Goal: Information Seeking & Learning: Find specific fact

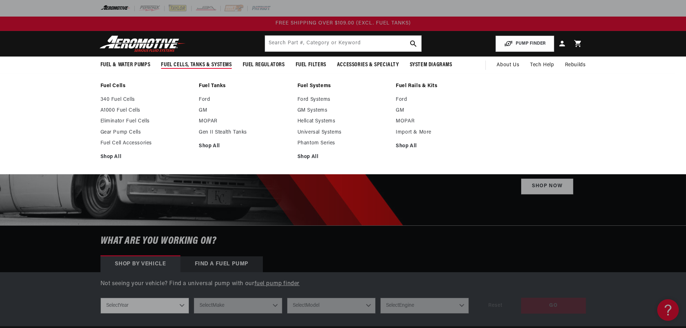
click at [190, 64] on span "Fuel Cells, Tanks & Systems" at bounding box center [196, 65] width 71 height 8
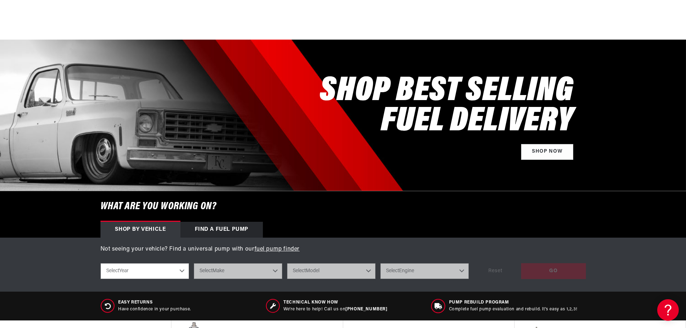
scroll to position [108, 0]
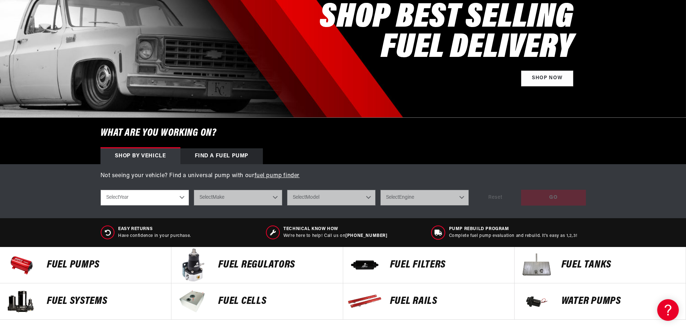
click at [176, 195] on select "Select Year 2023 2022 2021 2020 2019 2018 2017 2016 2015 2014 2013 2012 2011 20…" at bounding box center [144, 198] width 89 height 16
click at [173, 198] on select "Select Year 2023 2022 2021 2020 2019 2018 2017 2016 2015 2014 2013 2012 2011 20…" at bounding box center [144, 198] width 89 height 16
click at [183, 197] on select "Select Year 2023 2022 2021 2020 2019 2018 2017 2016 2015 2014 2013 2012 2011 20…" at bounding box center [144, 198] width 89 height 16
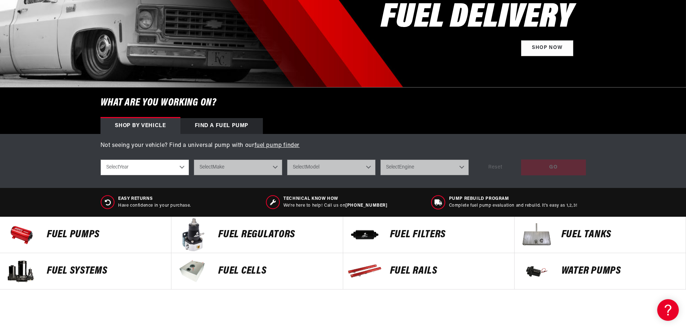
scroll to position [180, 0]
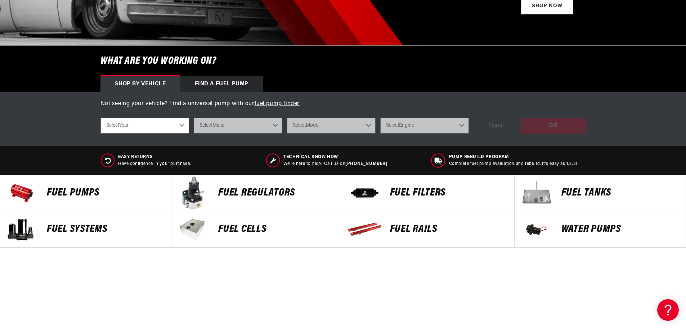
click at [182, 124] on select "Select Year 2023 2022 2021 2020 2019 2018 2017 2016 2015 2014 2013 2012 2011 20…" at bounding box center [144, 126] width 89 height 16
select select "1980"
click at [100, 118] on select "Select Year 2023 2022 2021 2020 2019 2018 2017 2016 2015 2014 2013 2012 2011 20…" at bounding box center [144, 126] width 89 height 16
select select "1980"
click at [234, 127] on select "Select Make Buick Chevrolet Oldsmobile Pontiac" at bounding box center [238, 126] width 89 height 16
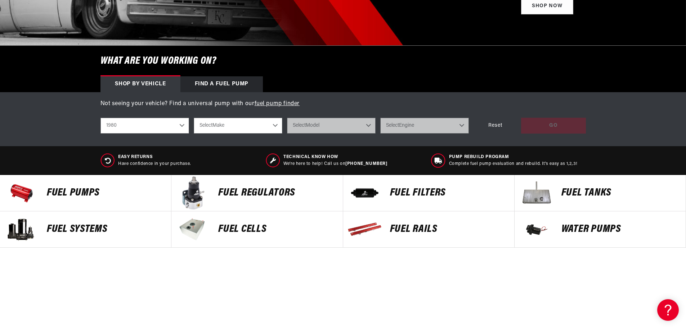
select select "Chevrolet"
click at [194, 118] on select "Select Make Buick Chevrolet Oldsmobile Pontiac" at bounding box center [238, 126] width 89 height 16
select select "Chevrolet"
click at [296, 127] on select "Select Model C10 Camaro Malibu Monte Carlo" at bounding box center [331, 126] width 89 height 16
select select "Camaro"
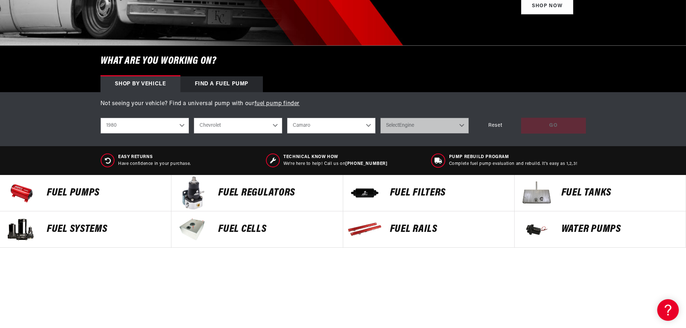
click at [287, 118] on select "Select Model C10 Camaro Malibu Monte Carlo" at bounding box center [331, 126] width 89 height 16
select select "Camaro"
click at [404, 124] on select "Select Engine 3.8L 4.4L 5.0L 5.7L" at bounding box center [424, 126] width 89 height 16
select select "5.7L"
click at [380, 118] on select "Select Engine 3.8L 4.4L 5.0L 5.7L" at bounding box center [424, 126] width 89 height 16
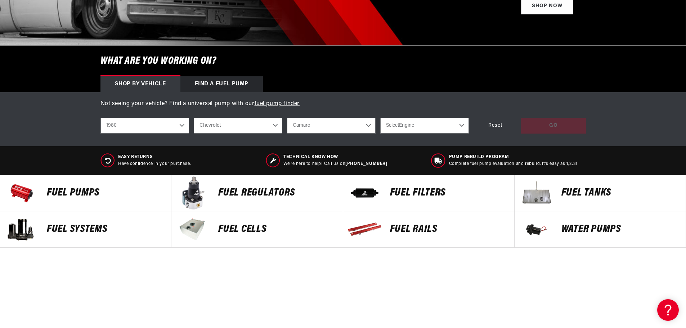
select select "5.7L"
click at [544, 126] on div "GO" at bounding box center [553, 126] width 65 height 16
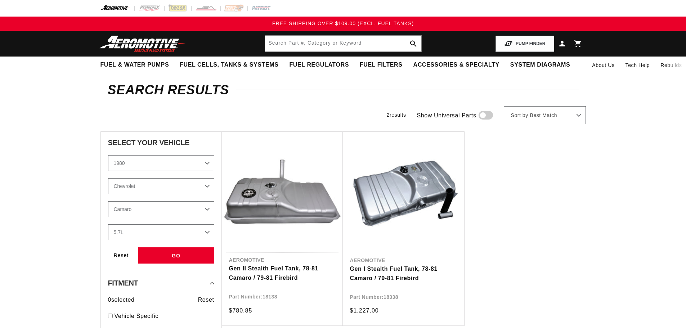
select select "1980"
select select "Chevrolet"
select select "Camaro"
select select "5.7L"
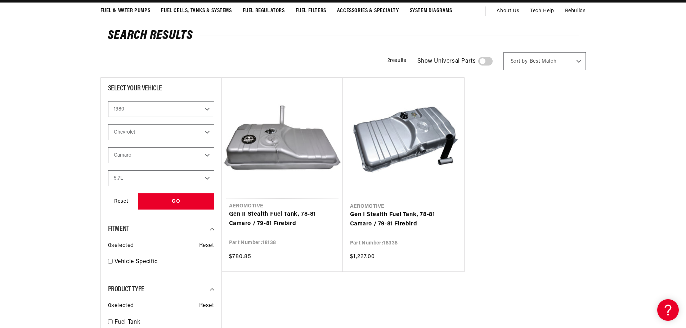
scroll to position [72, 0]
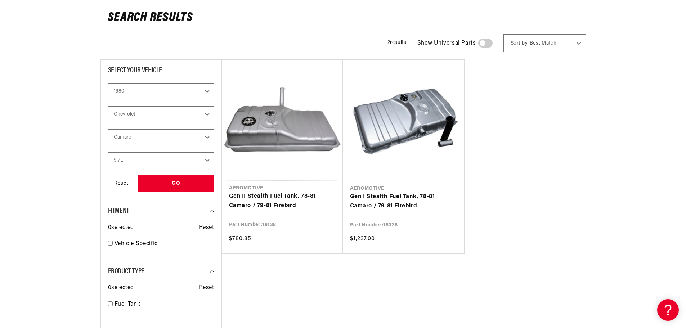
click at [285, 198] on link "Gen II Stealth Fuel Tank, 78-81 Camaro / 79-81 Firebird" at bounding box center [282, 201] width 107 height 18
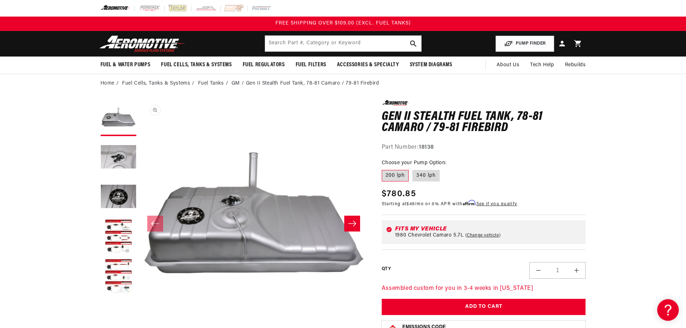
click at [140, 328] on button "Open media 1 in modal" at bounding box center [140, 328] width 0 height 0
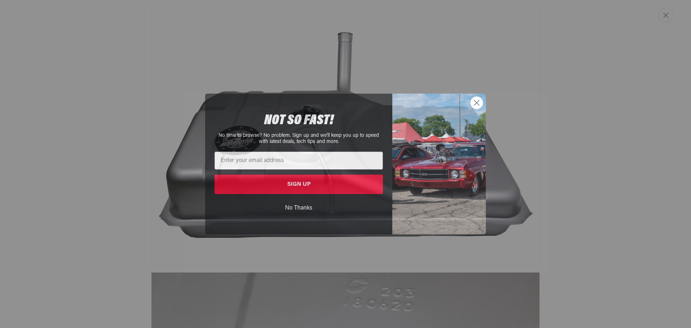
click at [667, 15] on div "Close dialog NOT SO FAST! No time to browse? No problem. Sign up and we'll keep…" at bounding box center [345, 164] width 691 height 328
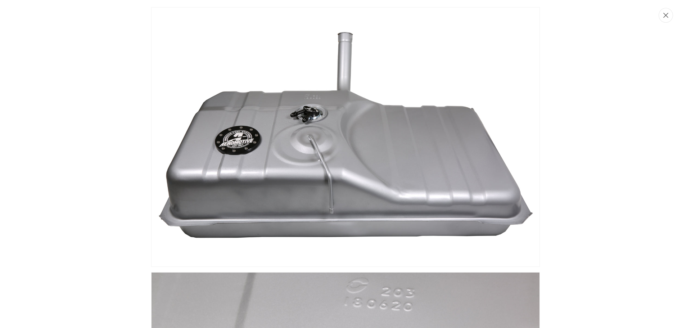
click at [669, 17] on button "Close" at bounding box center [666, 15] width 14 height 15
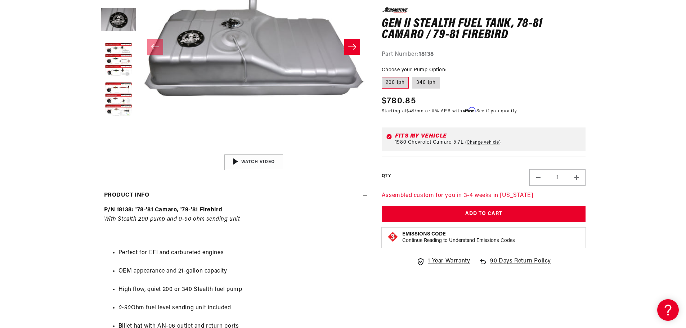
scroll to position [180, 0]
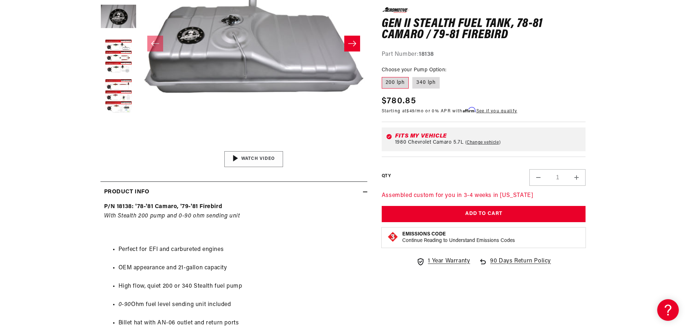
click at [252, 152] on div "01:47" at bounding box center [253, 159] width 109 height 61
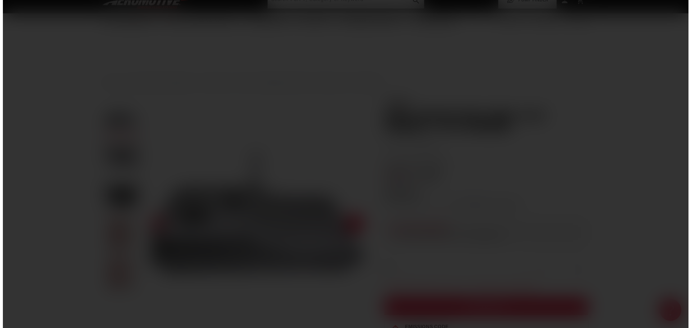
scroll to position [0, 0]
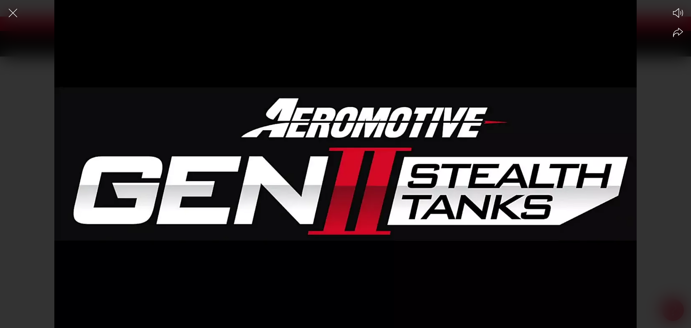
click at [354, 168] on div at bounding box center [345, 176] width 691 height 303
click at [482, 181] on div at bounding box center [345, 176] width 691 height 303
click at [13, 11] on icon "Close the video player" at bounding box center [13, 13] width 16 height 16
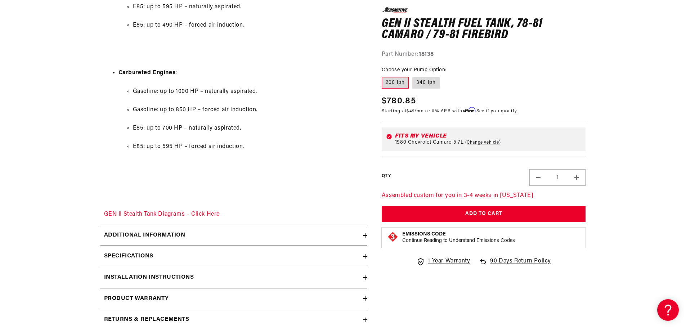
scroll to position [1009, 0]
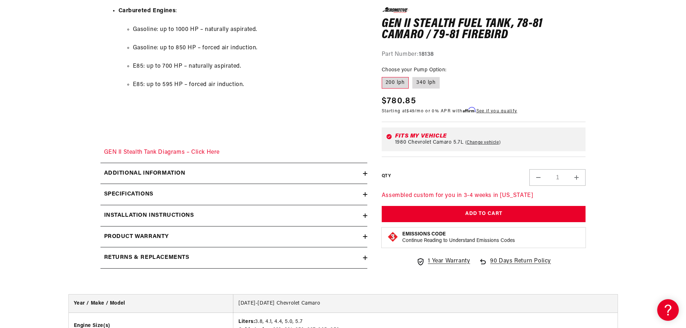
click at [365, 171] on icon at bounding box center [365, 173] width 4 height 4
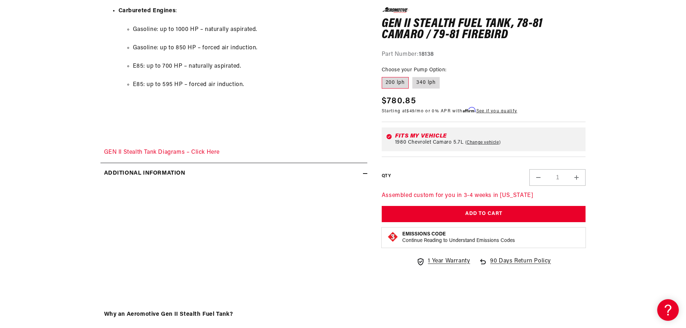
click at [333, 233] on div "Why an Aeromotive Gen II Stealth Fuel Tank? This product is not legal for sale …" at bounding box center [233, 265] width 267 height 163
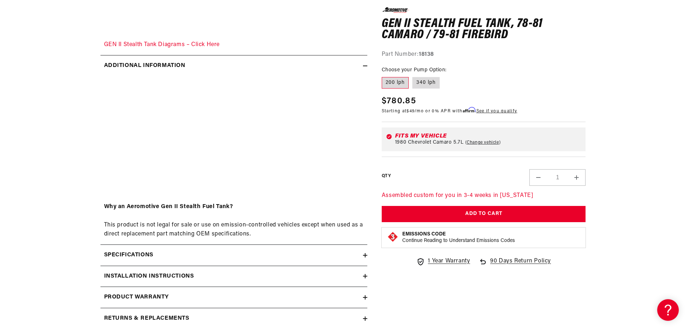
scroll to position [1153, 0]
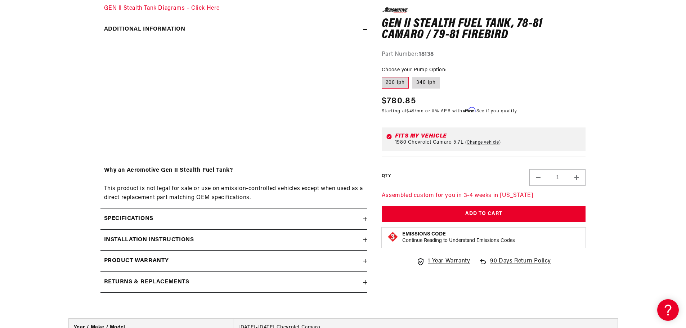
click at [353, 219] on div "Specifications" at bounding box center [231, 218] width 262 height 9
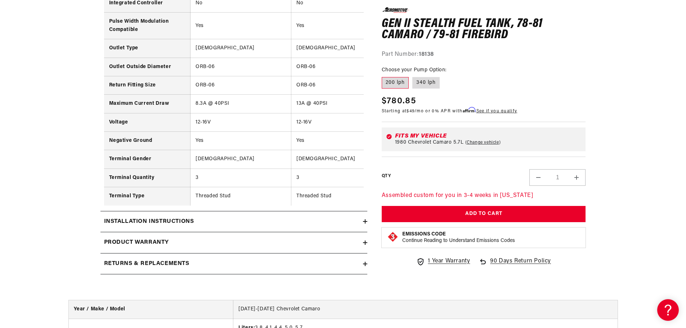
scroll to position [1765, 0]
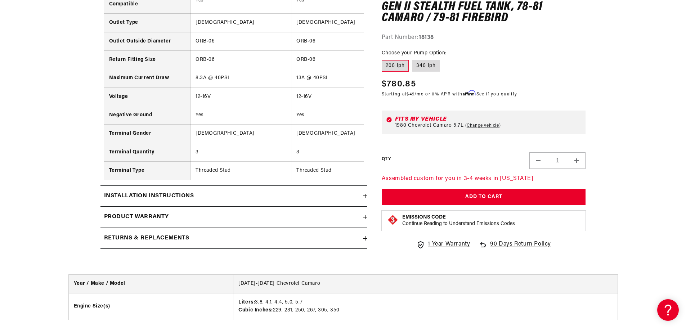
click at [364, 196] on icon at bounding box center [365, 196] width 4 height 0
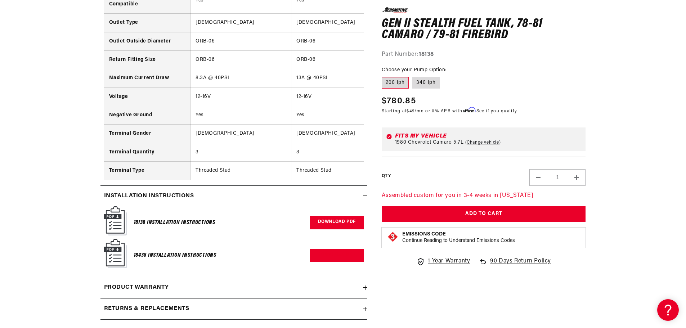
click at [324, 228] on link "Download PDF" at bounding box center [337, 222] width 54 height 13
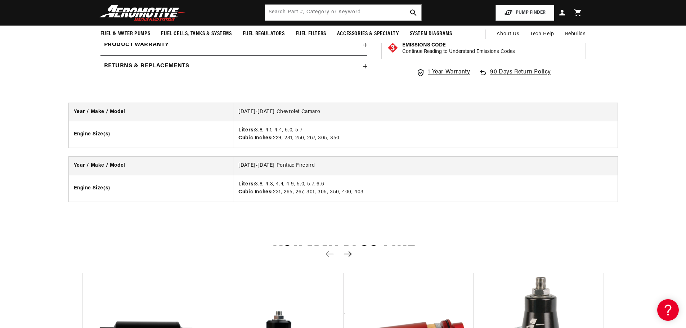
scroll to position [1873, 0]
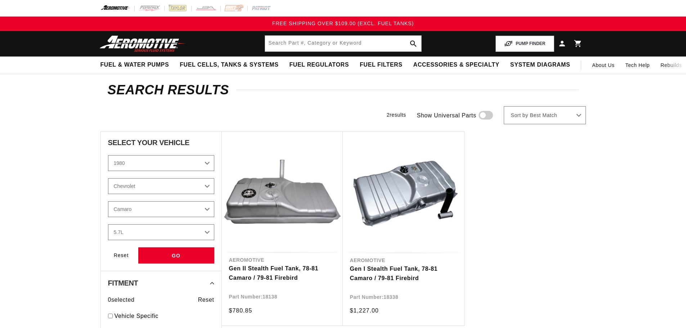
select select "1980"
select select "Chevrolet"
select select "Camaro"
select select "5.7L"
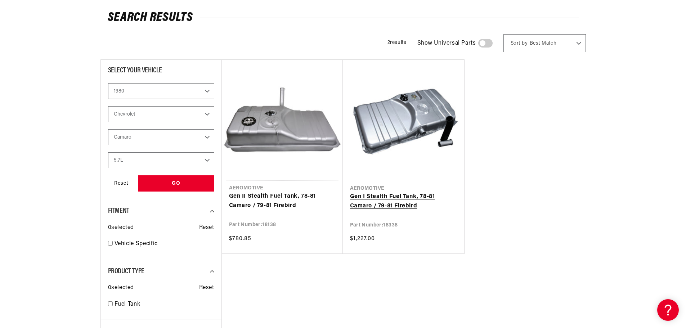
click at [410, 192] on link "Gen I Stealth Fuel Tank, 78-81 Camaro / 79-81 Firebird" at bounding box center [403, 201] width 107 height 18
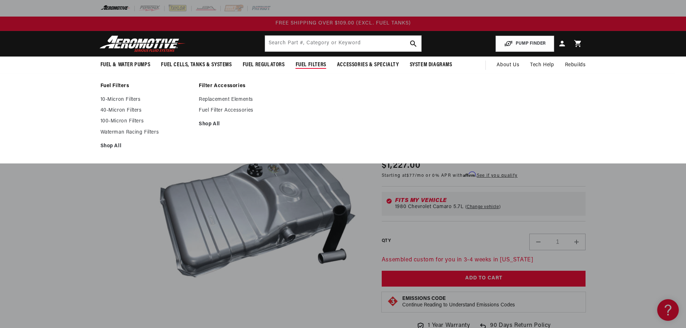
click at [312, 66] on span "Fuel Filters" at bounding box center [311, 65] width 31 height 8
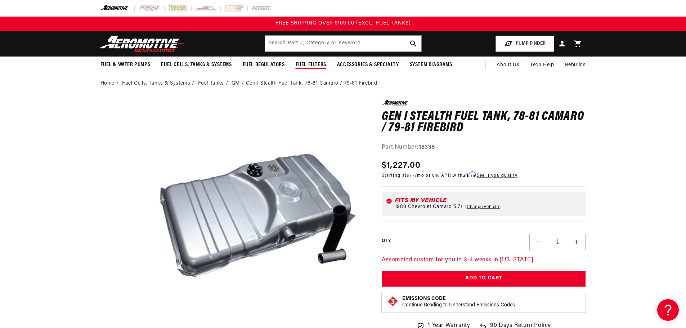
click at [315, 64] on span "Fuel Filters" at bounding box center [311, 65] width 31 height 8
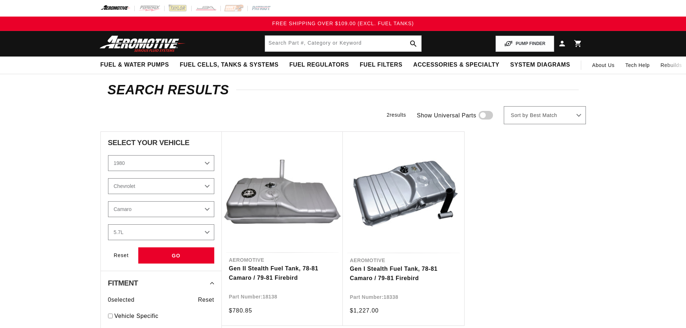
select select "1980"
select select "Chevrolet"
select select "Camaro"
select select "5.7L"
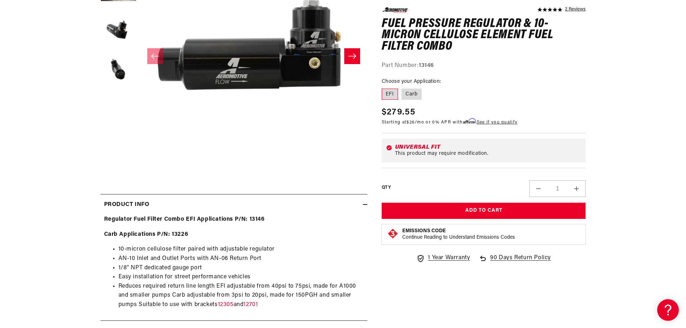
scroll to position [216, 0]
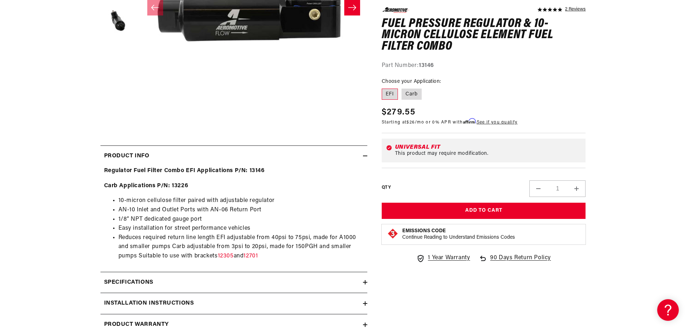
click at [363, 284] on icon at bounding box center [365, 282] width 4 height 4
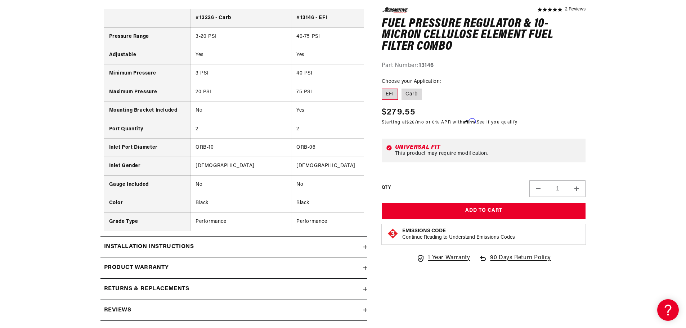
scroll to position [504, 0]
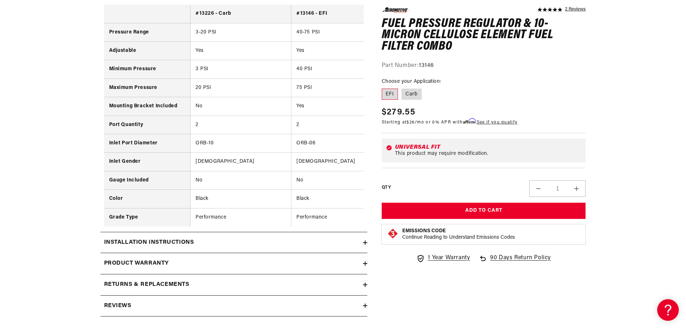
click at [364, 245] on icon at bounding box center [365, 243] width 4 height 4
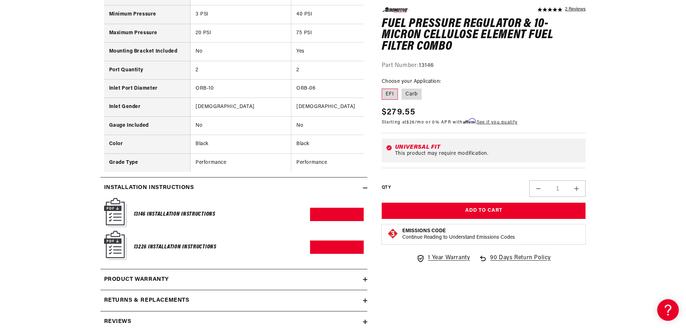
scroll to position [576, 0]
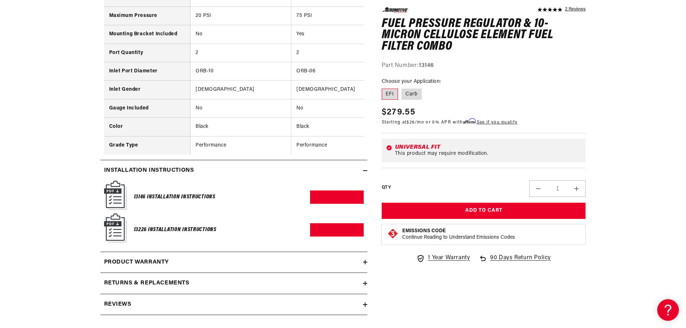
click at [157, 235] on h6 "13226 Installation Instructions" at bounding box center [175, 230] width 82 height 10
click at [327, 234] on link "Download PDF" at bounding box center [337, 229] width 54 height 13
click at [340, 200] on link "Download PDF" at bounding box center [337, 196] width 54 height 13
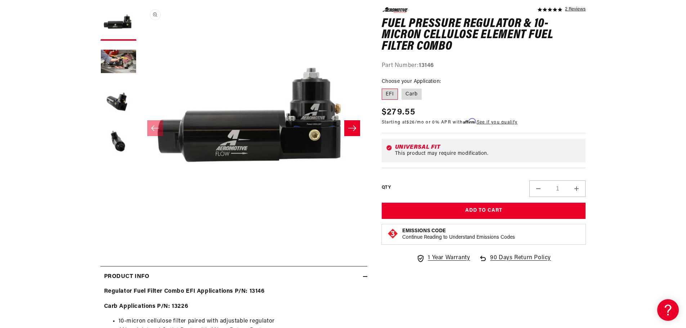
scroll to position [0, 0]
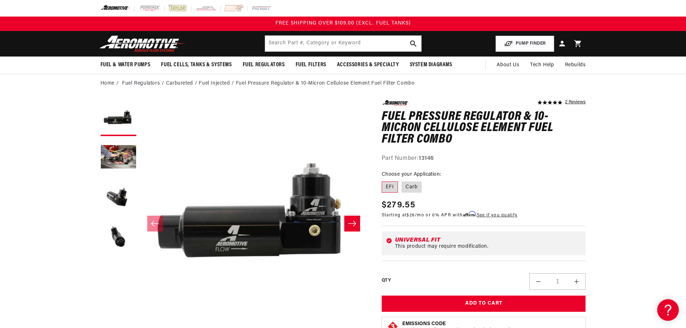
click at [356, 223] on button "Slide right" at bounding box center [352, 224] width 16 height 16
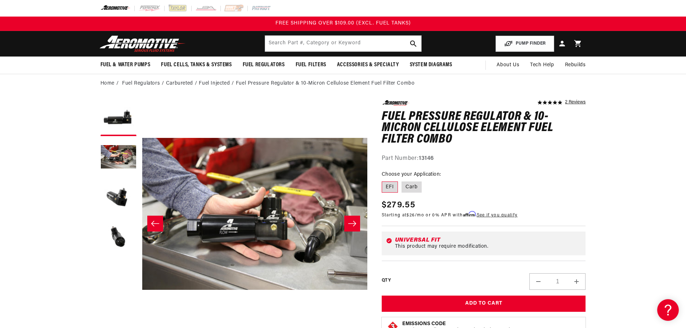
scroll to position [0, 227]
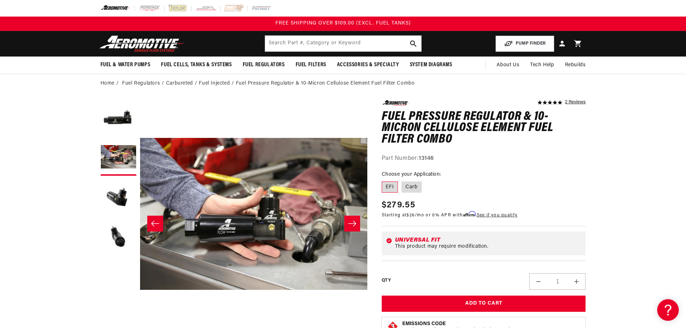
click at [354, 223] on icon "Slide right" at bounding box center [352, 223] width 9 height 7
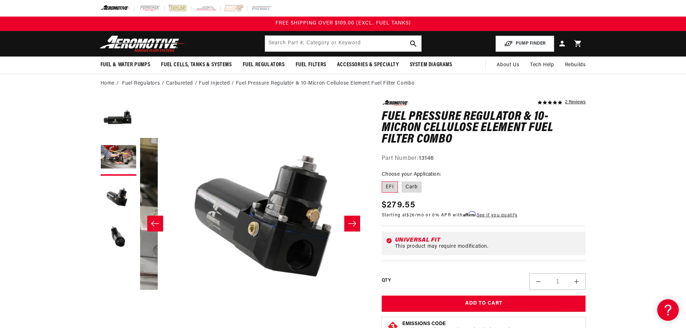
scroll to position [0, 455]
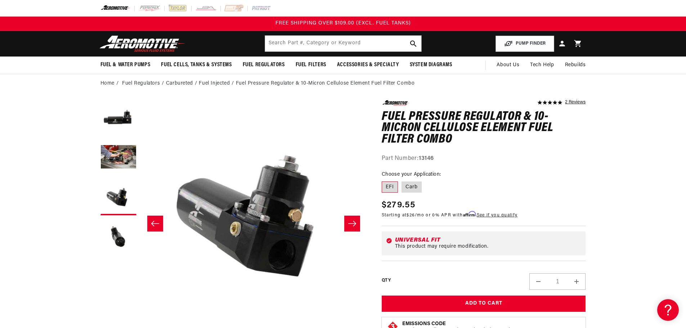
click at [354, 223] on icon "Slide right" at bounding box center [352, 223] width 9 height 7
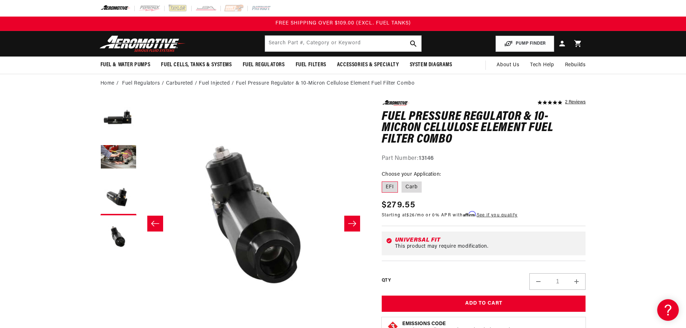
scroll to position [0, 682]
